Goal: Task Accomplishment & Management: Manage account settings

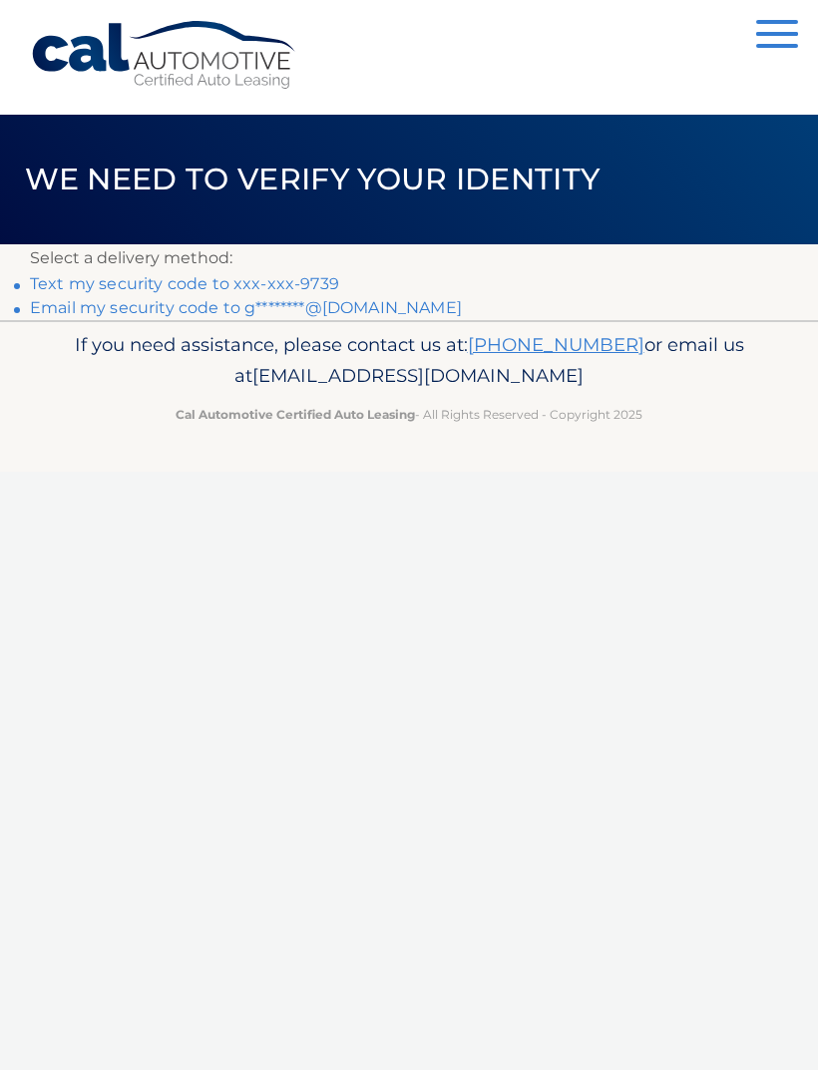
click at [214, 284] on link "Text my security code to xxx-xxx-9739" at bounding box center [184, 283] width 309 height 19
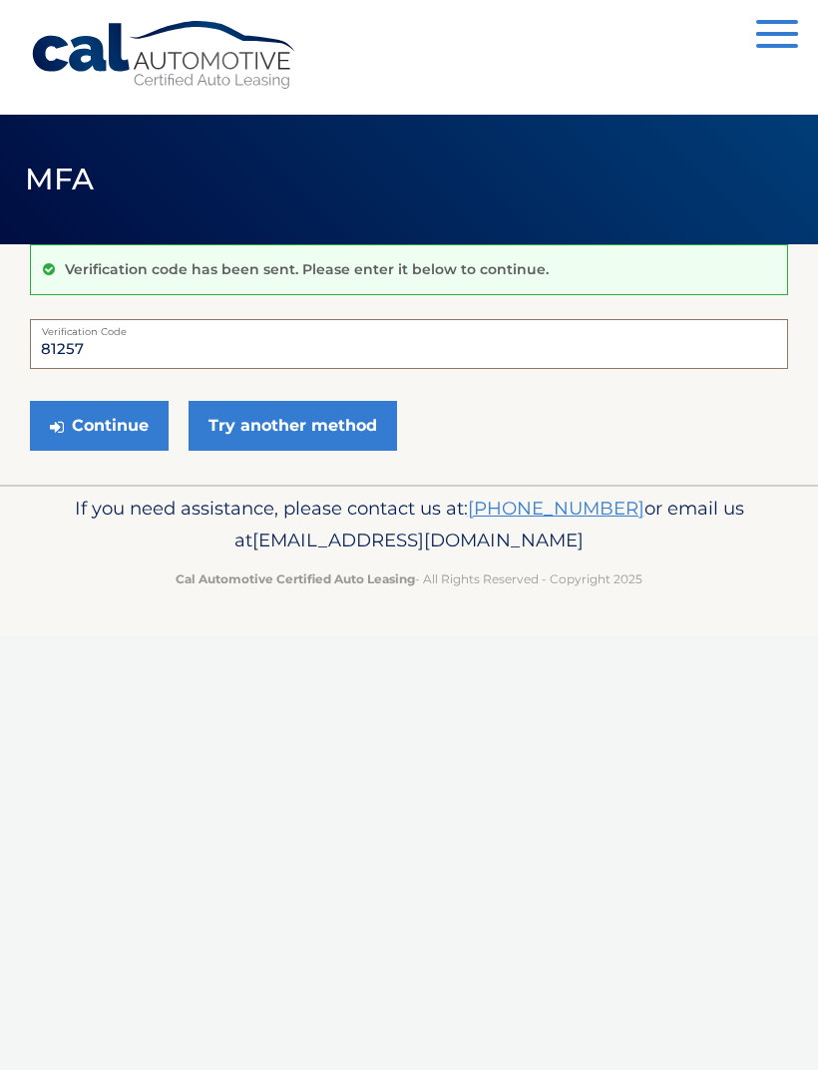
type input "812570"
click at [99, 425] on button "Continue" at bounding box center [99, 426] width 139 height 50
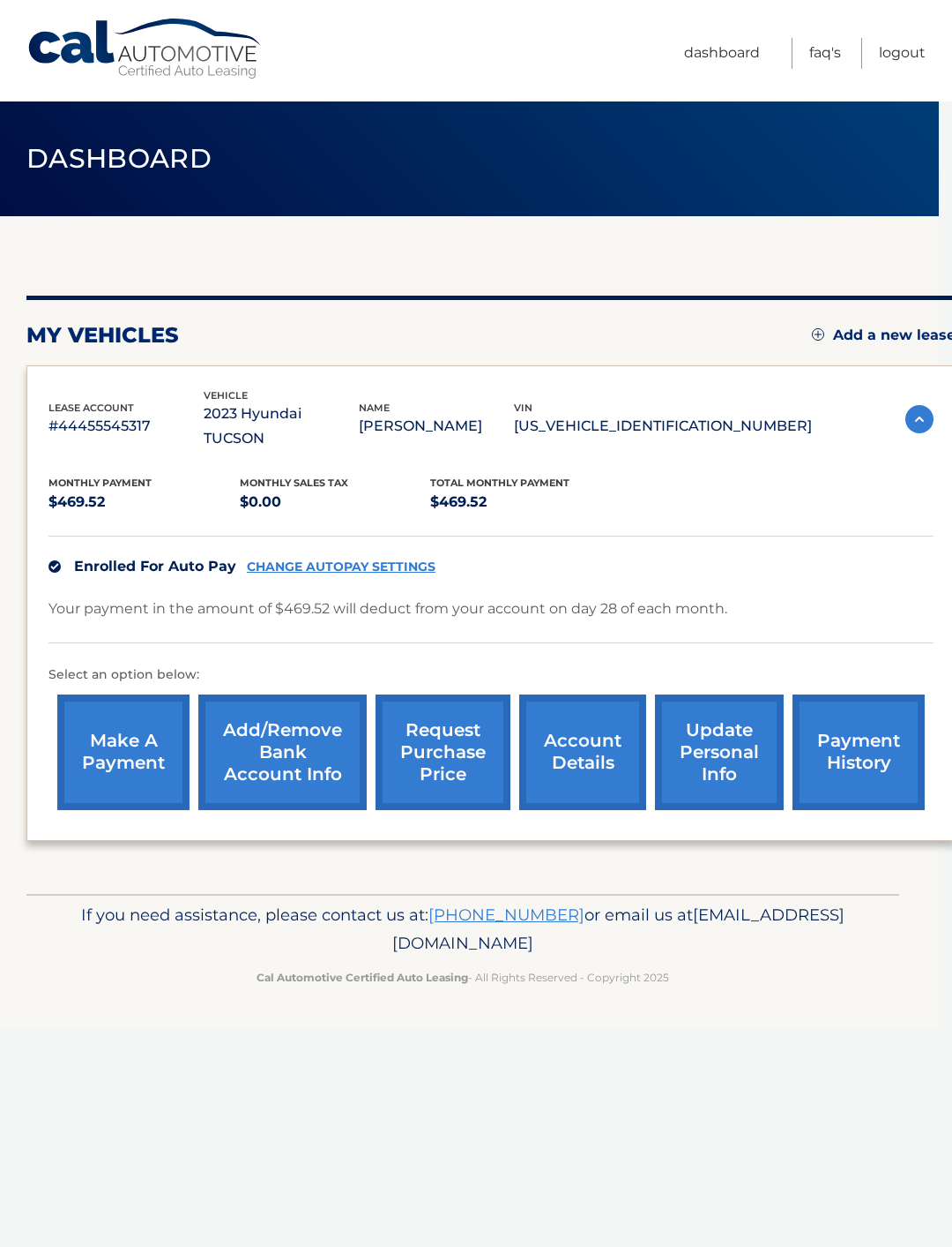
scroll to position [0, 12]
click at [302, 731] on link "Add/Remove bank account info" at bounding box center [283, 752] width 169 height 116
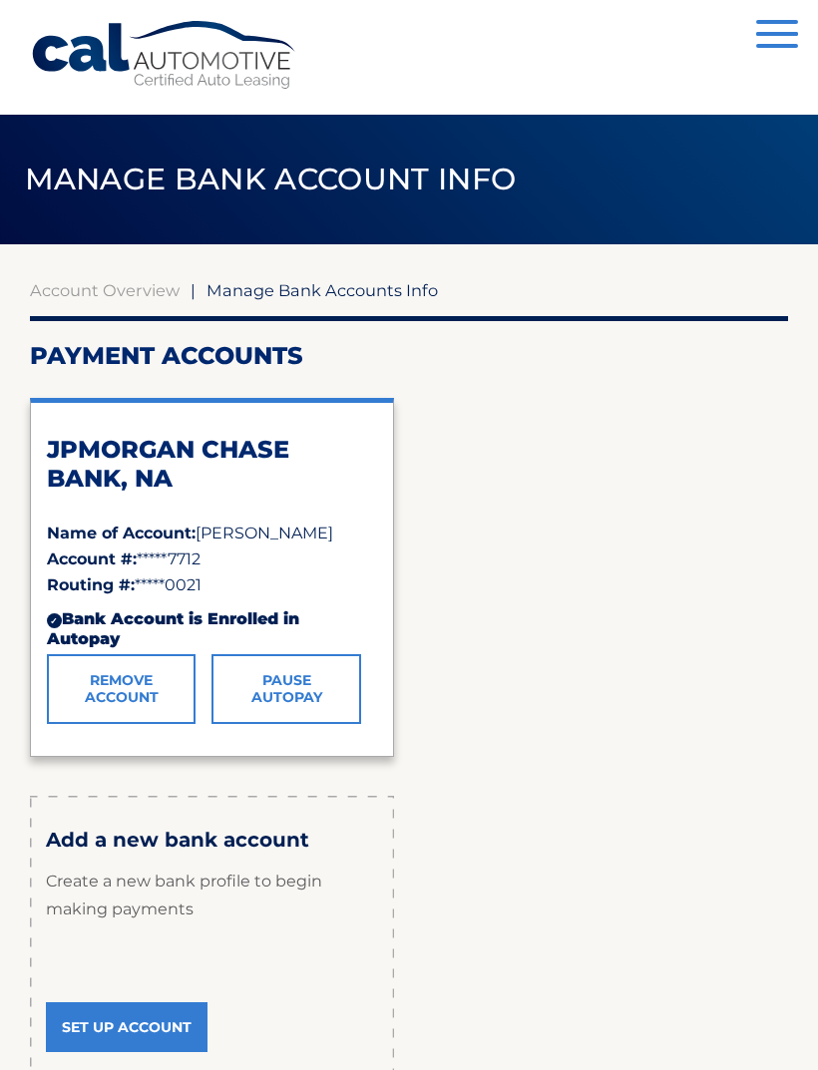
click at [135, 692] on link "Remove Account" at bounding box center [121, 689] width 149 height 70
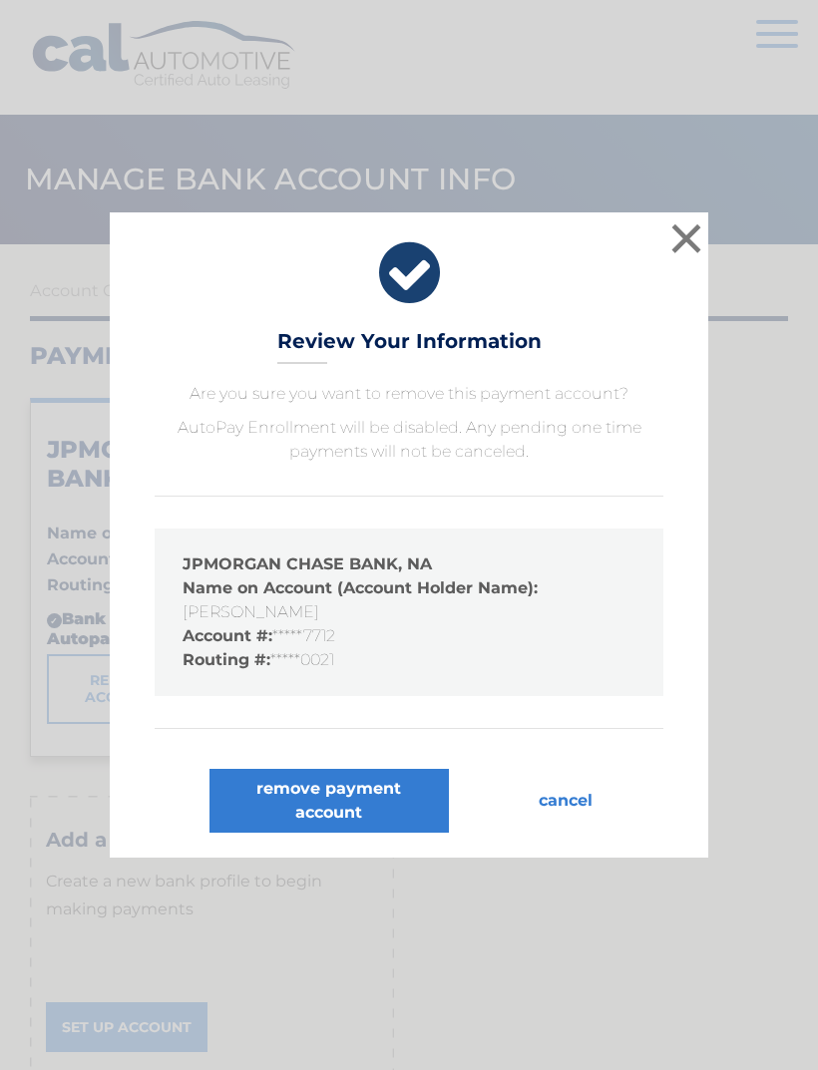
click at [340, 806] on button "remove payment account" at bounding box center [329, 801] width 239 height 64
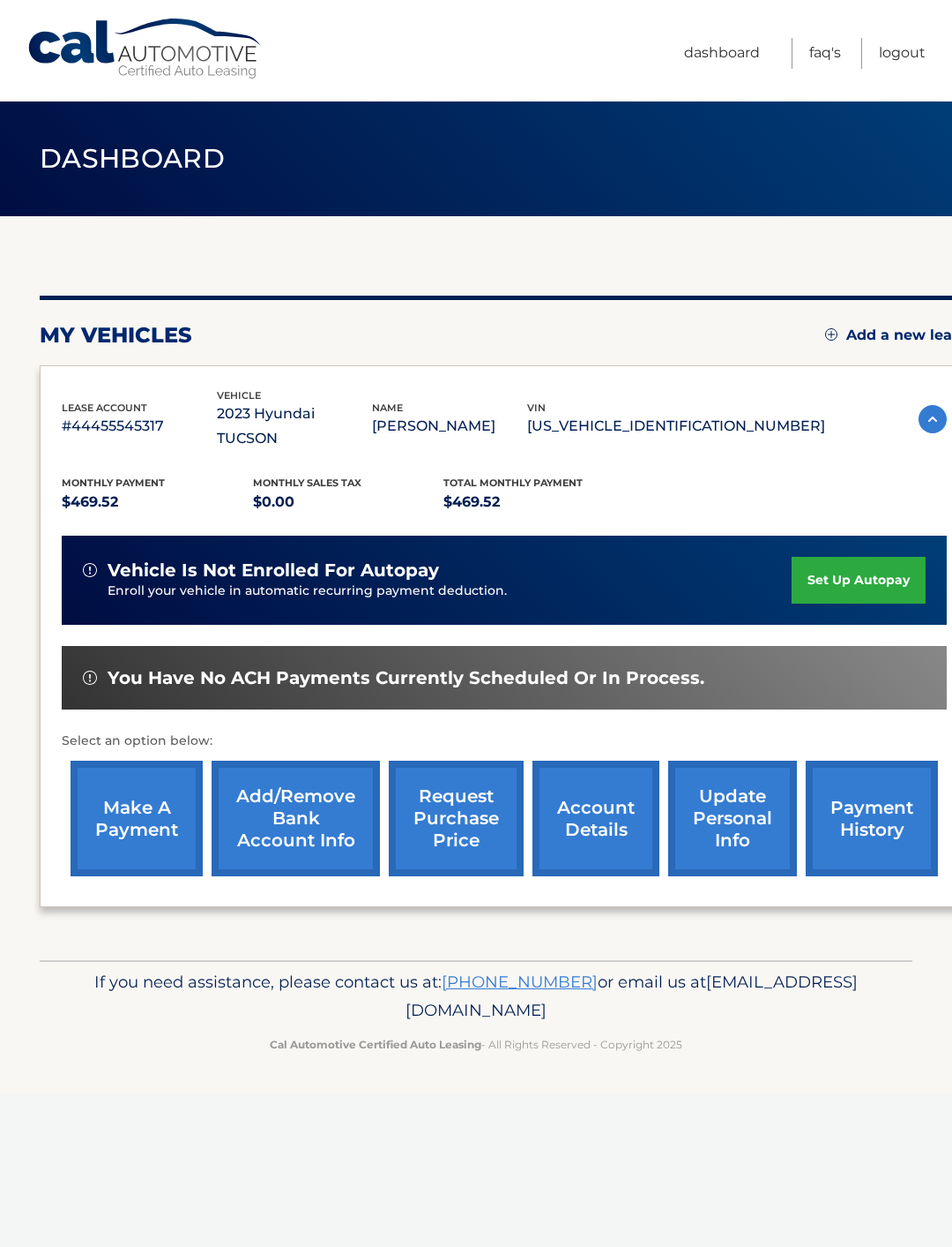
click at [298, 799] on link "Add/Remove bank account info" at bounding box center [295, 818] width 169 height 116
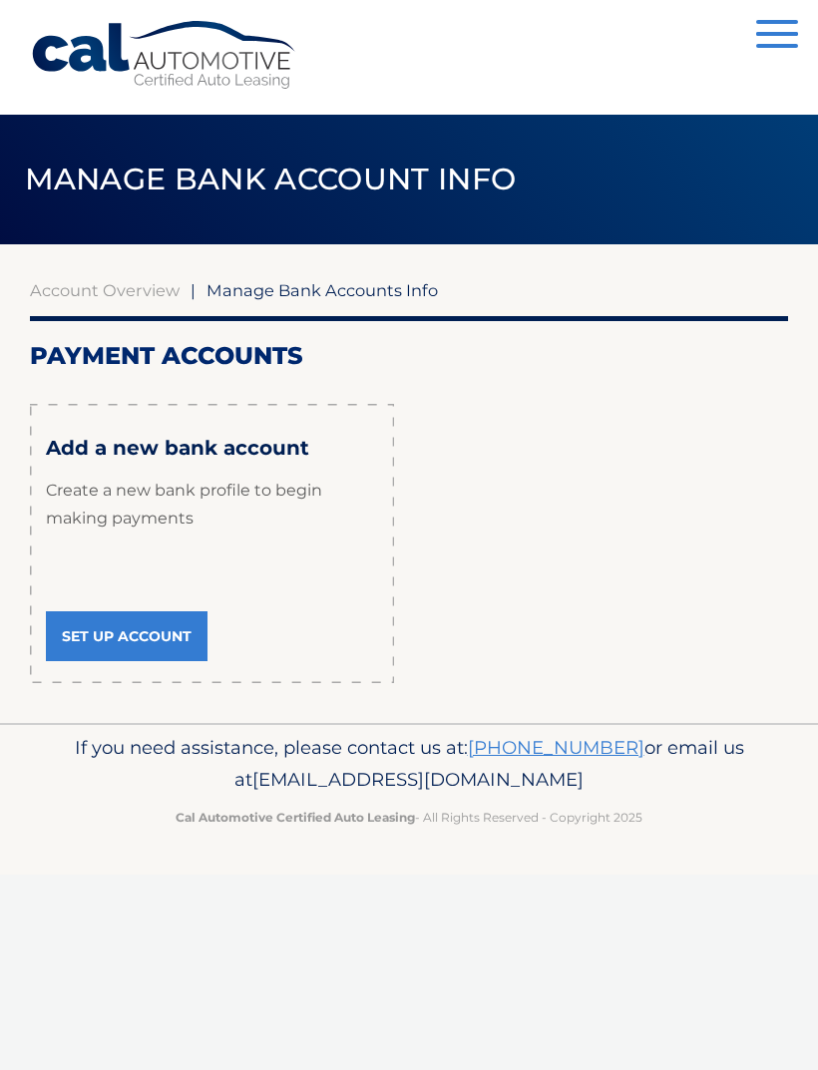
click at [776, 40] on button "Menu" at bounding box center [777, 36] width 42 height 33
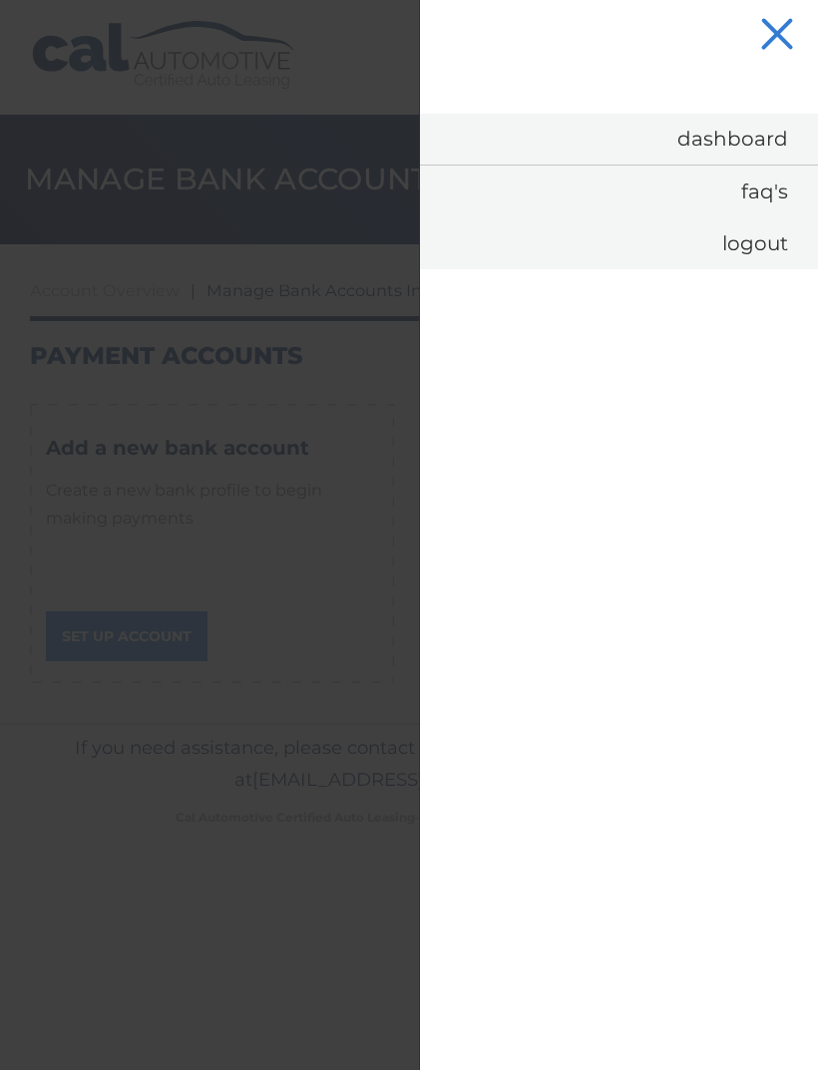
click at [758, 247] on link "Logout" at bounding box center [619, 243] width 398 height 52
